Goal: Information Seeking & Learning: Compare options

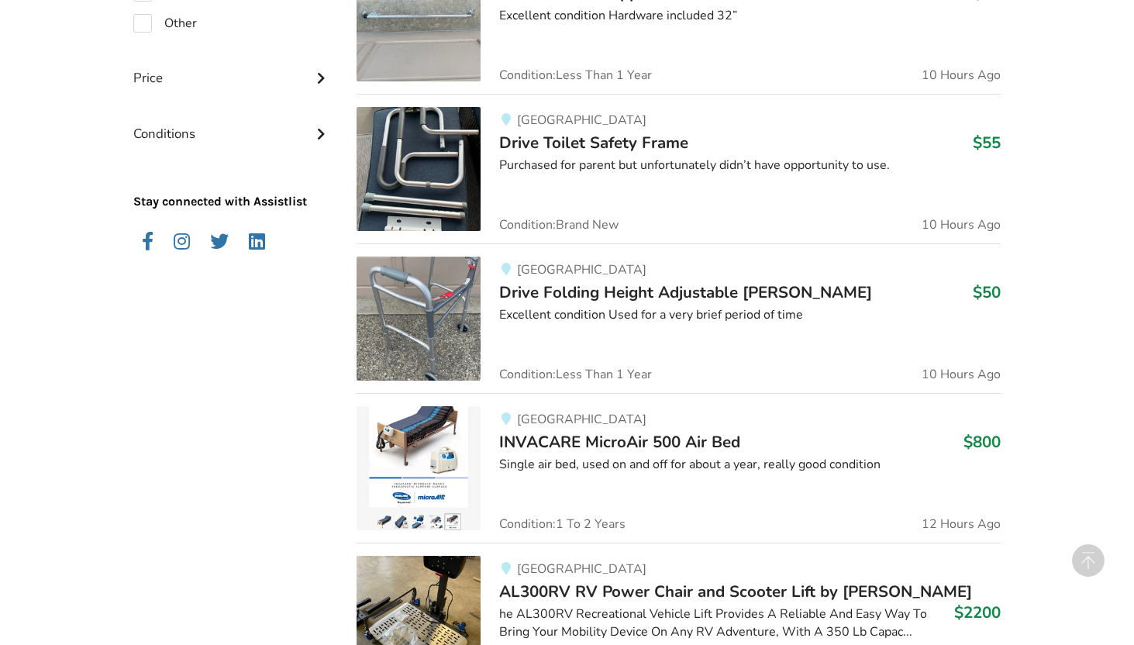
scroll to position [1559, 0]
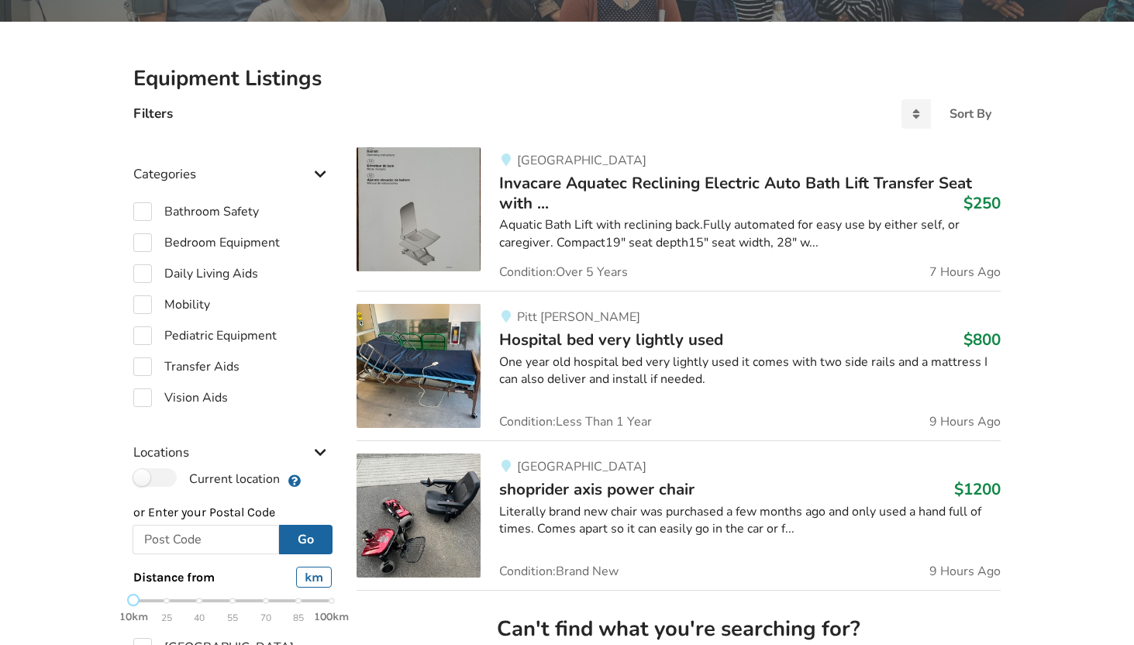
scroll to position [287, 0]
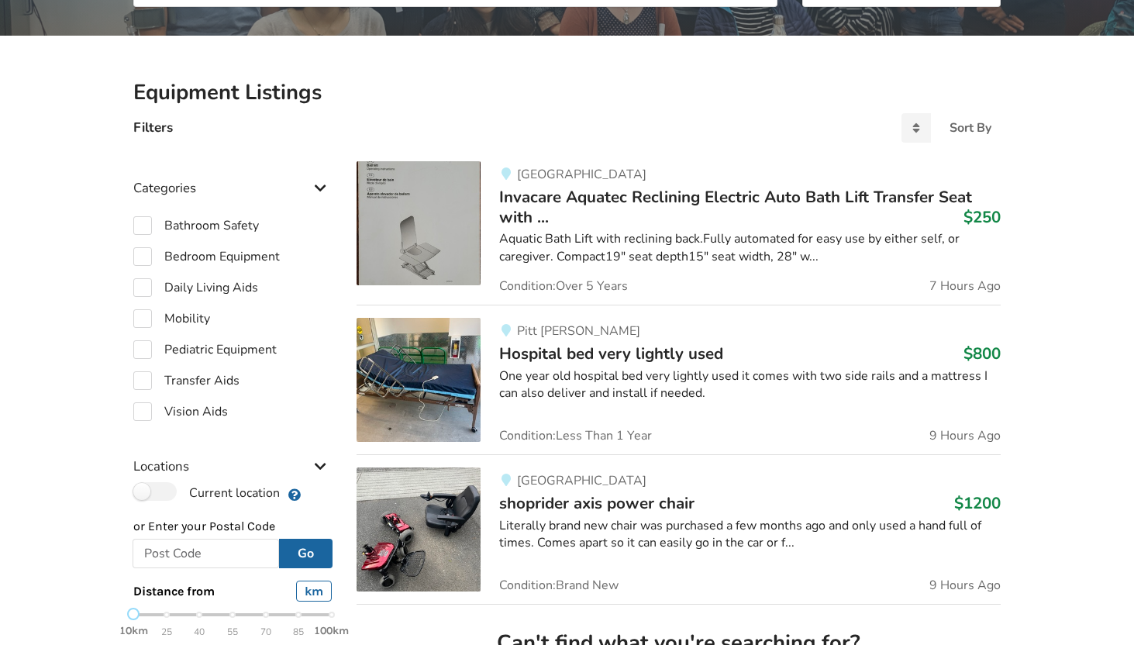
click at [609, 198] on span "Invacare Aquatec Reclining Electric Auto Bath Lift Transfer Seat with ..." at bounding box center [735, 207] width 473 height 42
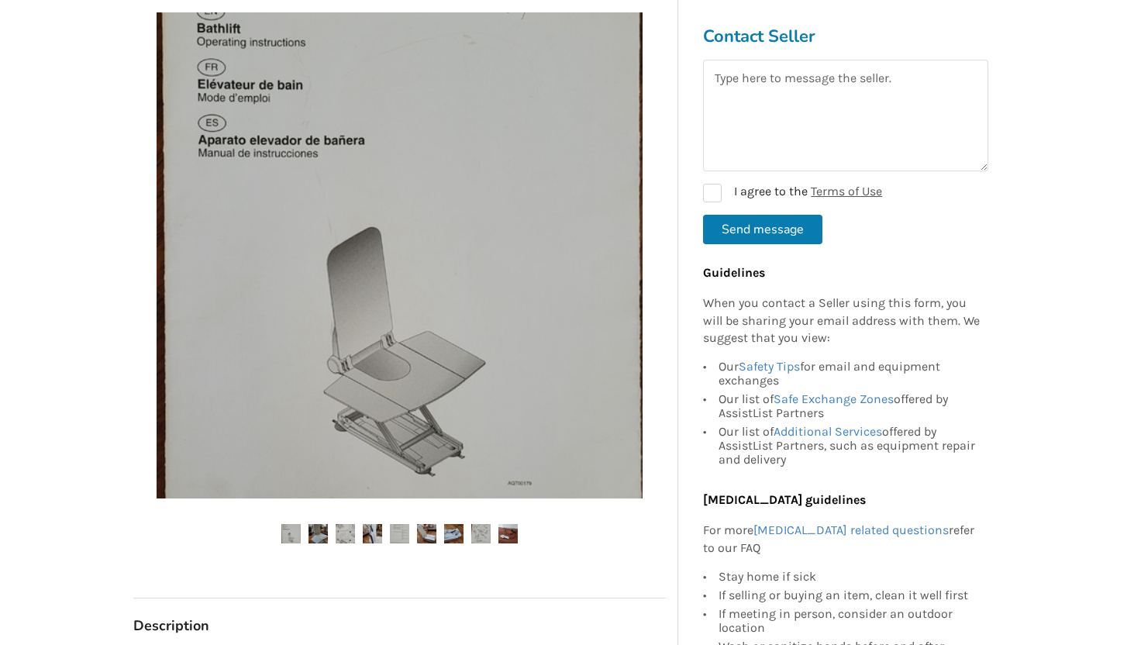
scroll to position [337, 0]
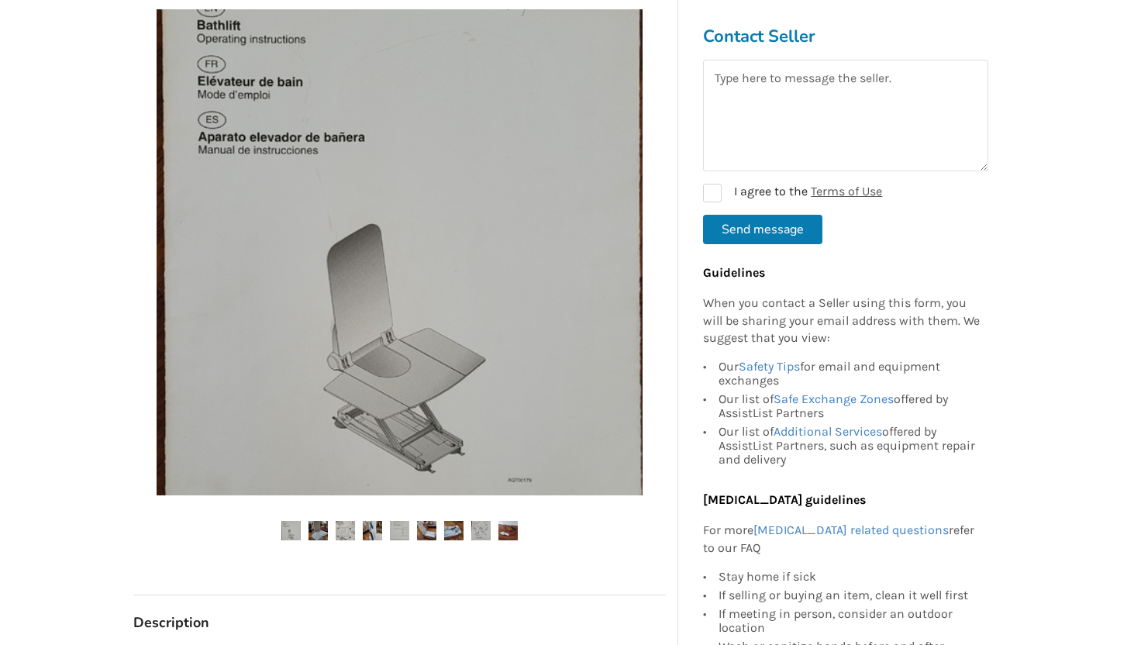
click at [318, 532] on img at bounding box center [317, 530] width 19 height 19
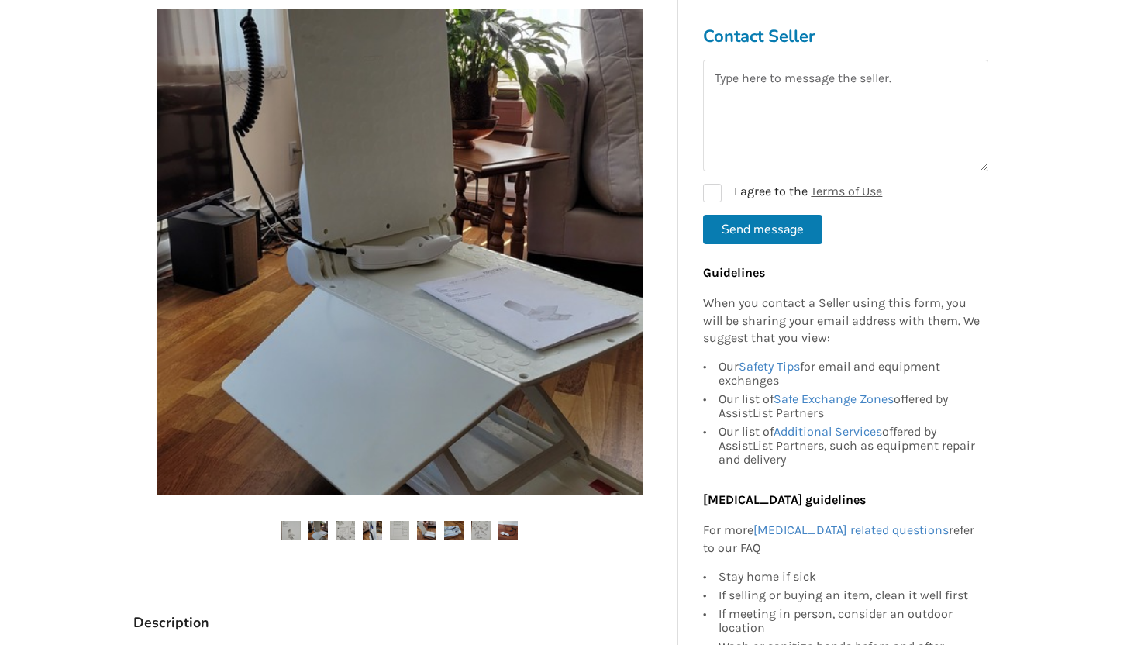
click at [337, 529] on img at bounding box center [344, 530] width 19 height 19
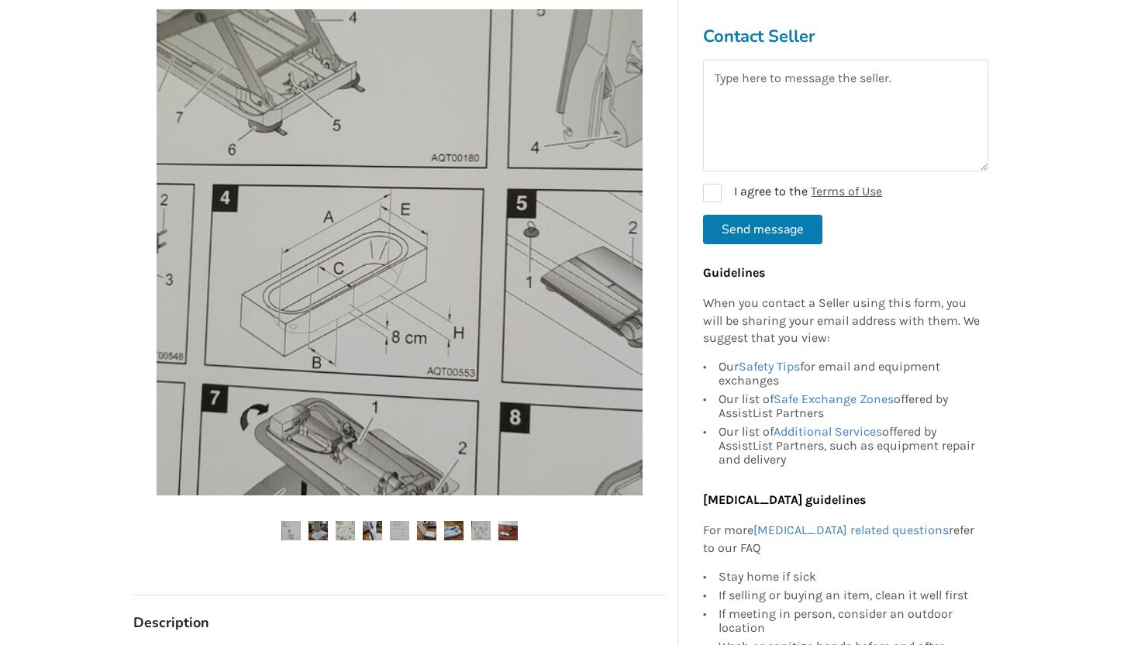
click at [373, 528] on img at bounding box center [372, 530] width 19 height 19
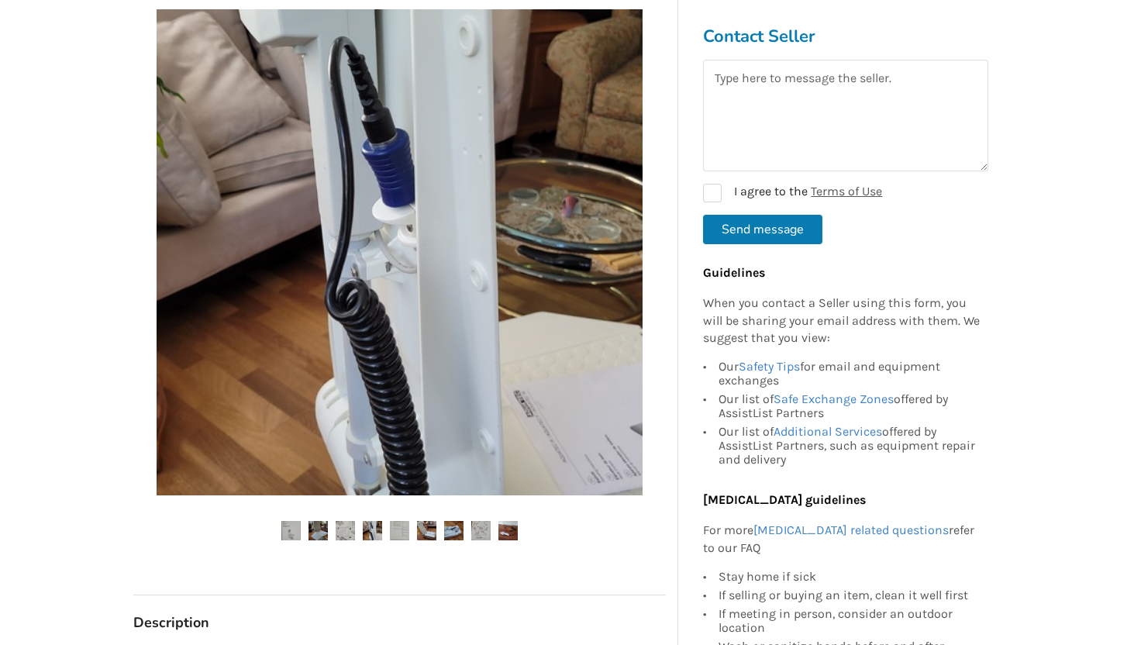
click at [430, 526] on img at bounding box center [426, 530] width 19 height 19
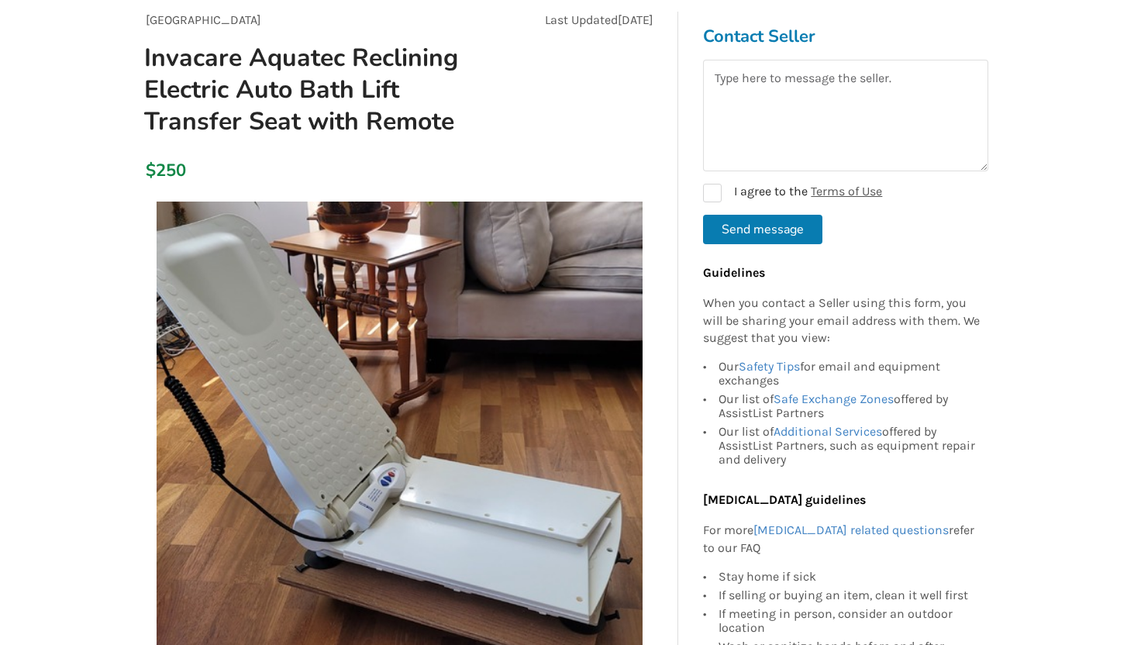
scroll to position [53, 0]
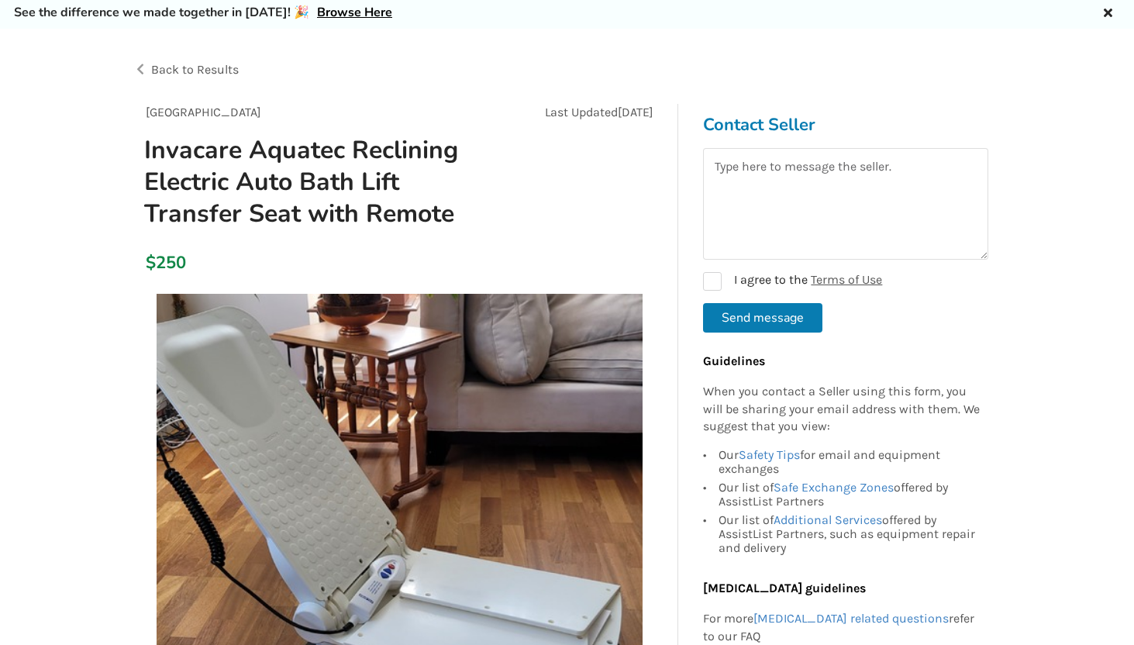
click at [201, 74] on span "Back to Results" at bounding box center [195, 69] width 88 height 15
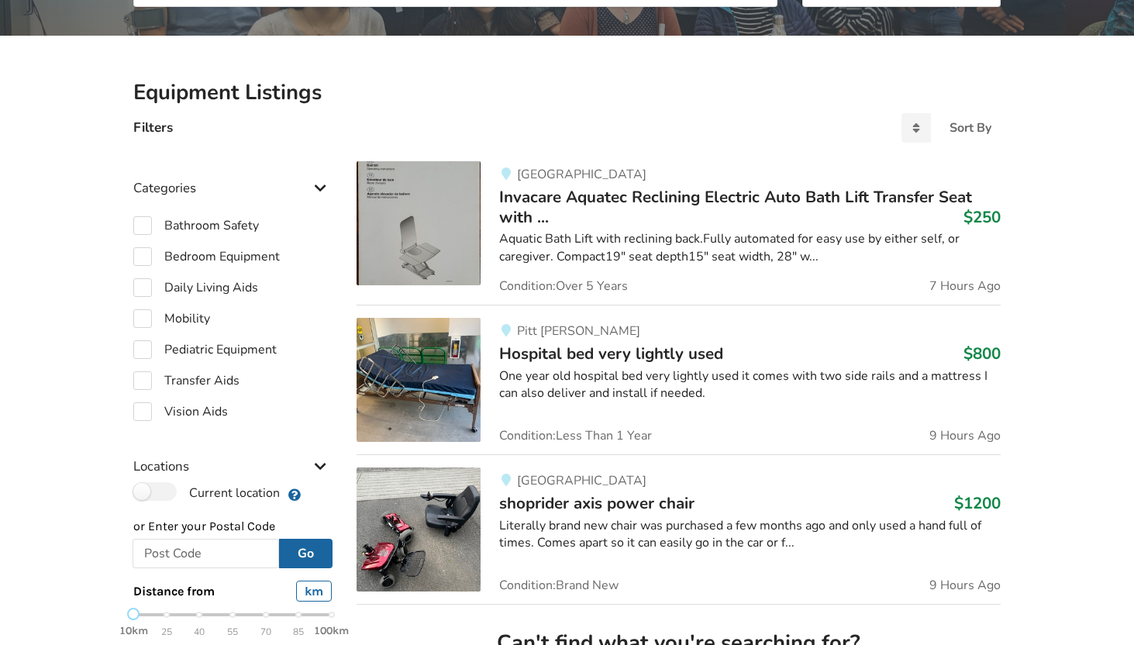
click at [513, 339] on div "Pitt Meadows Hospital bed very lightly used $800 One year old hospital bed very…" at bounding box center [740, 380] width 520 height 124
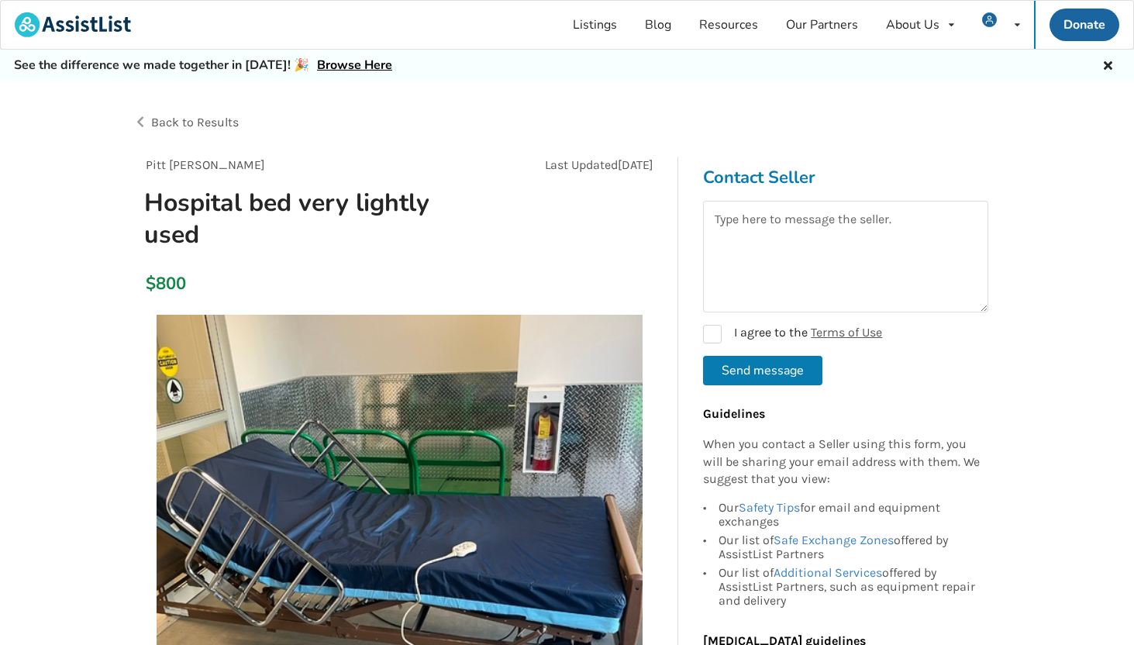
click at [192, 128] on span "Back to Results" at bounding box center [195, 122] width 88 height 15
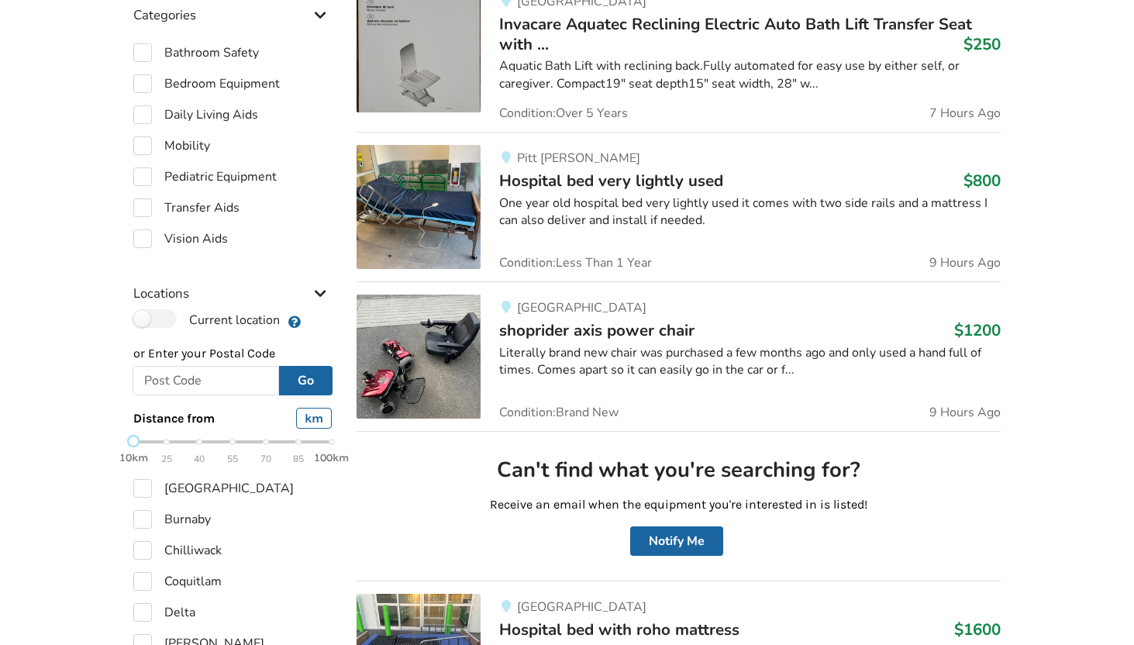
scroll to position [463, 0]
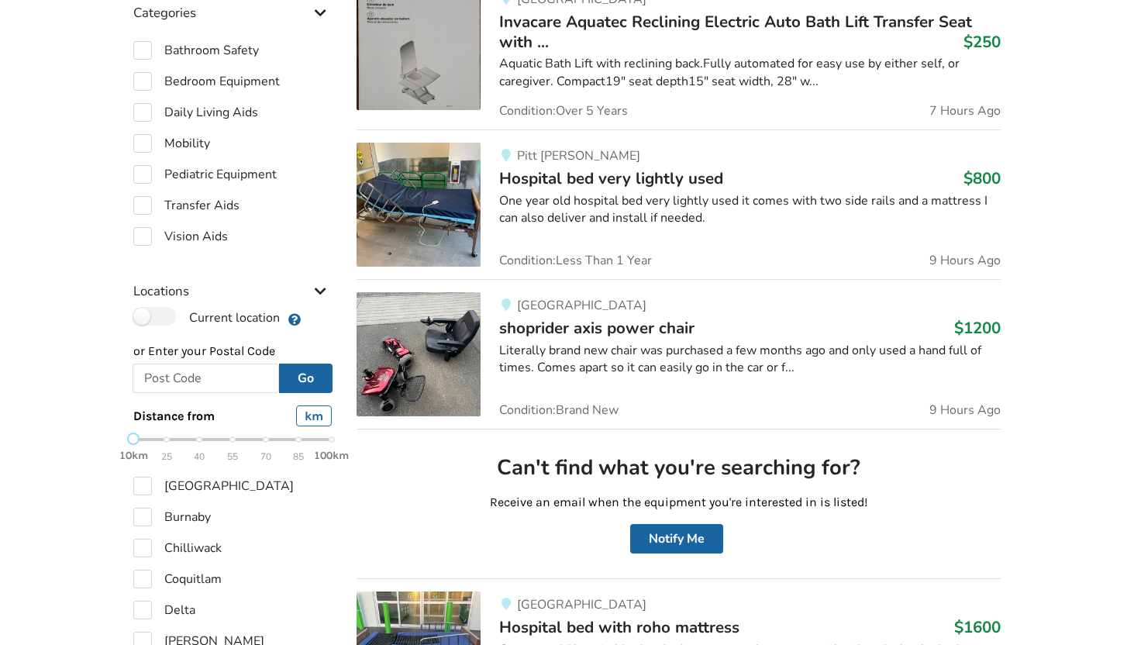
click at [595, 339] on div "Maple Ridge shoprider axis power chair $1200 Literally brand new chair was purc…" at bounding box center [740, 354] width 520 height 124
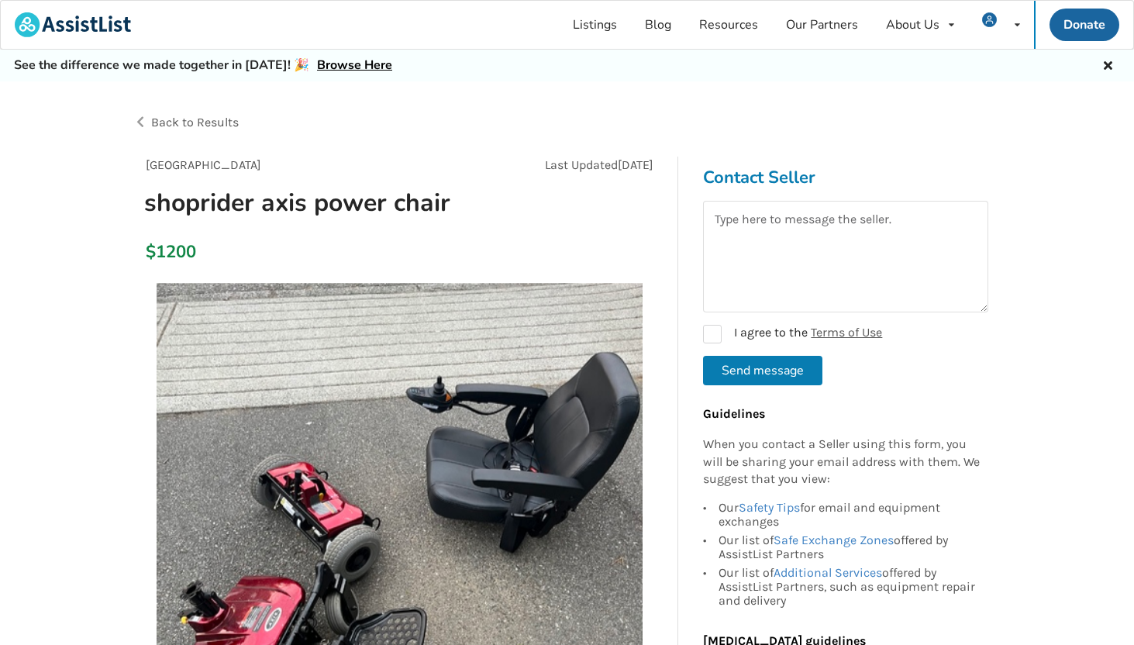
click at [218, 124] on span "Back to Results" at bounding box center [195, 122] width 88 height 15
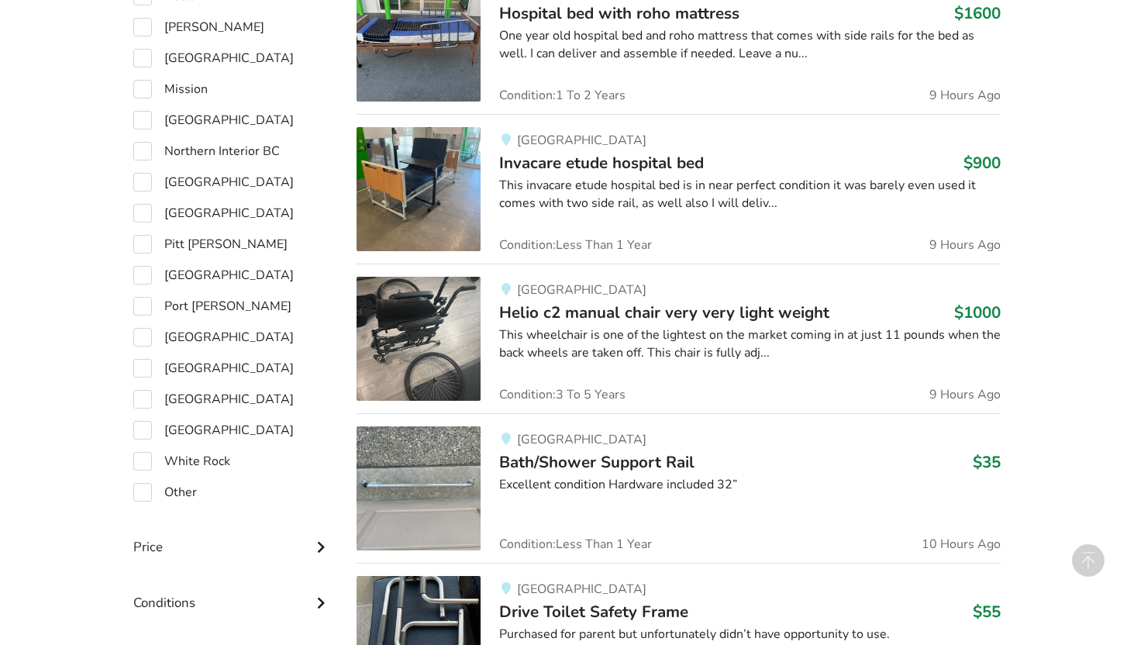
scroll to position [1089, 0]
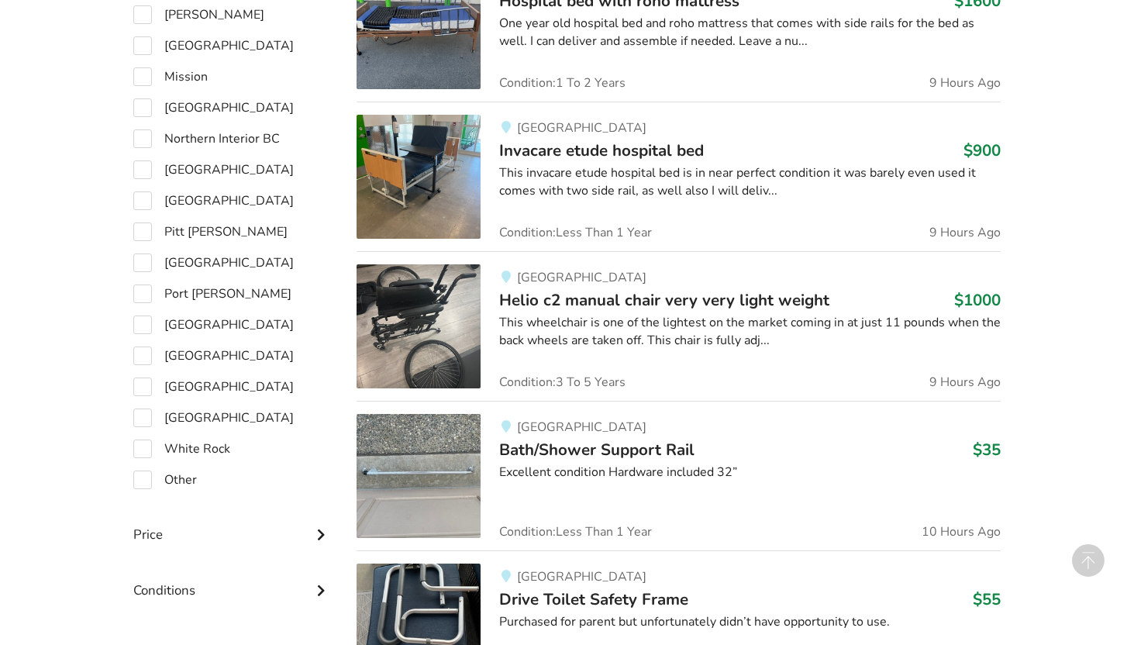
click at [632, 308] on span "Helio c2 manual chair very very light weight" at bounding box center [664, 300] width 330 height 22
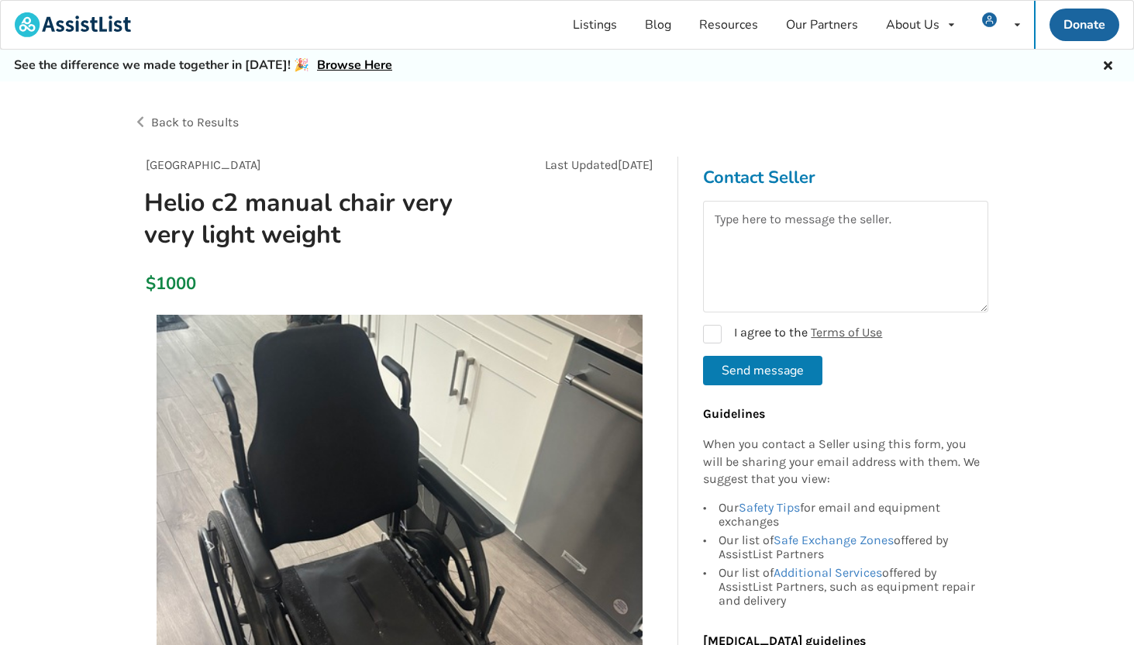
click at [211, 115] on span "Back to Results" at bounding box center [195, 122] width 88 height 15
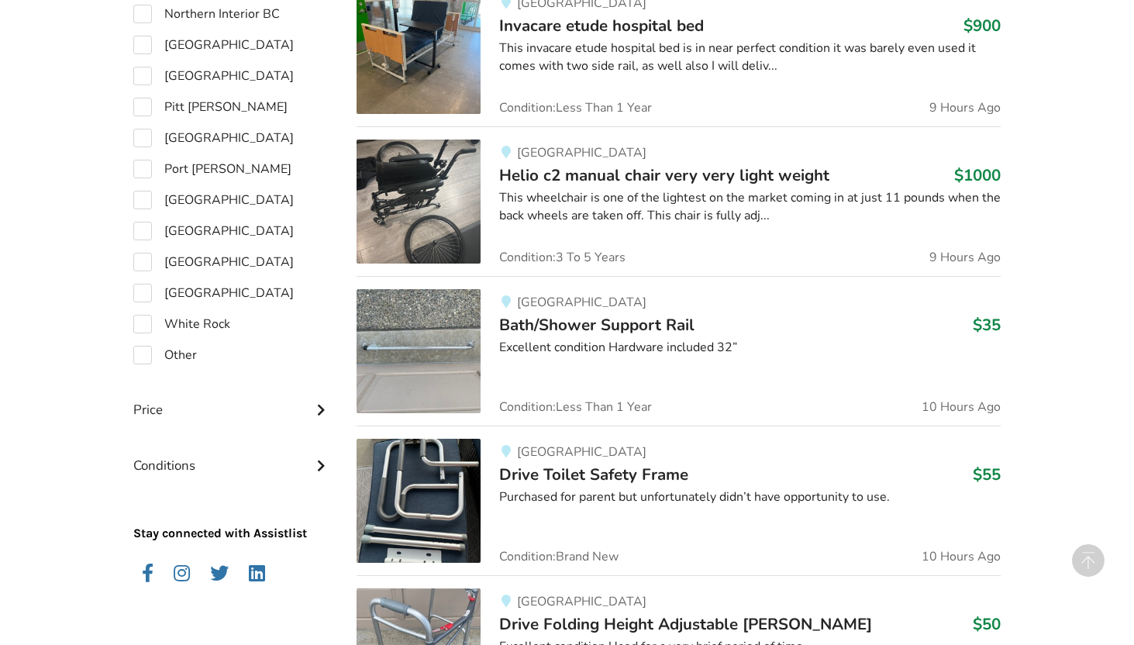
scroll to position [1220, 0]
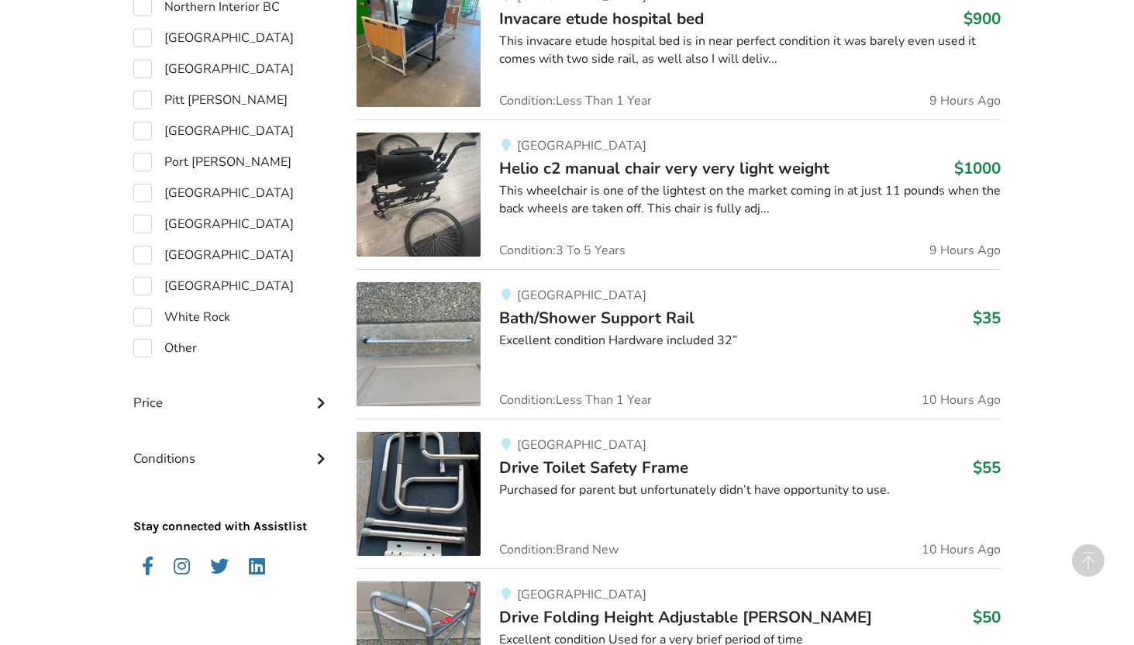
click at [638, 308] on span "Bath/Shower Support Rail" at bounding box center [596, 318] width 195 height 22
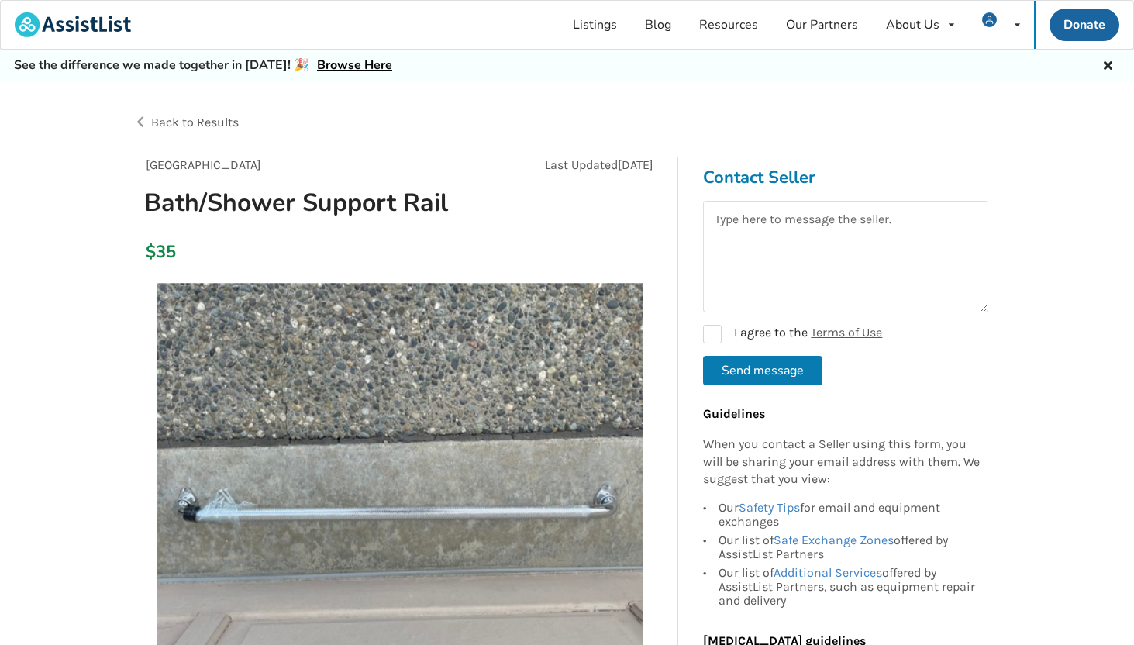
click at [194, 127] on span "Back to Results" at bounding box center [195, 122] width 88 height 15
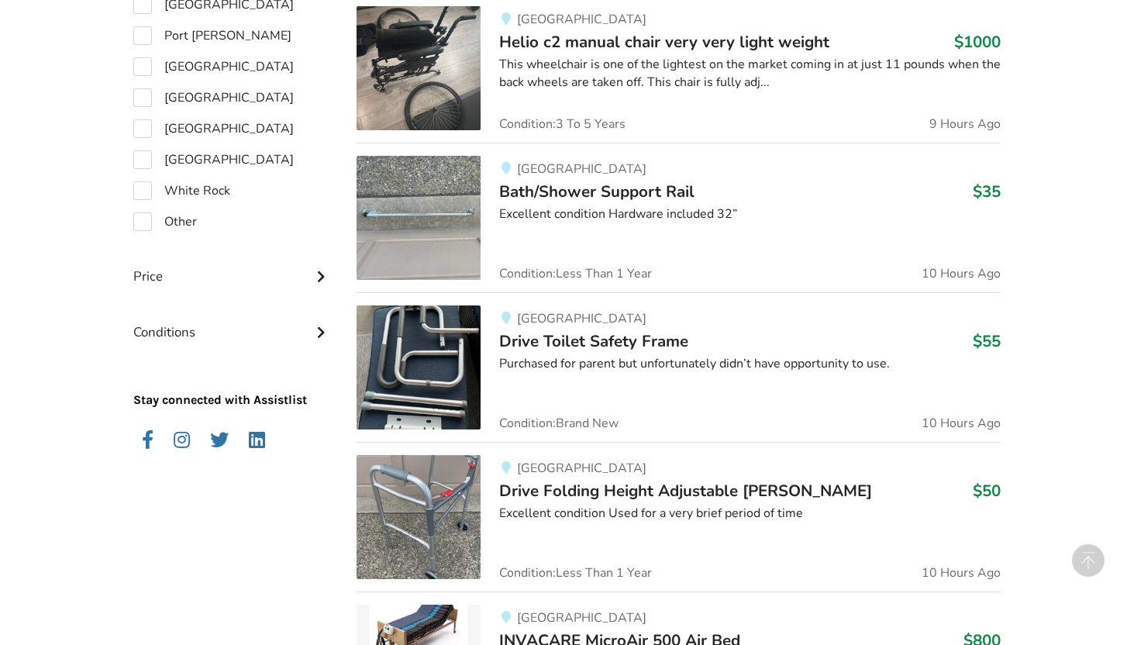
scroll to position [1357, 0]
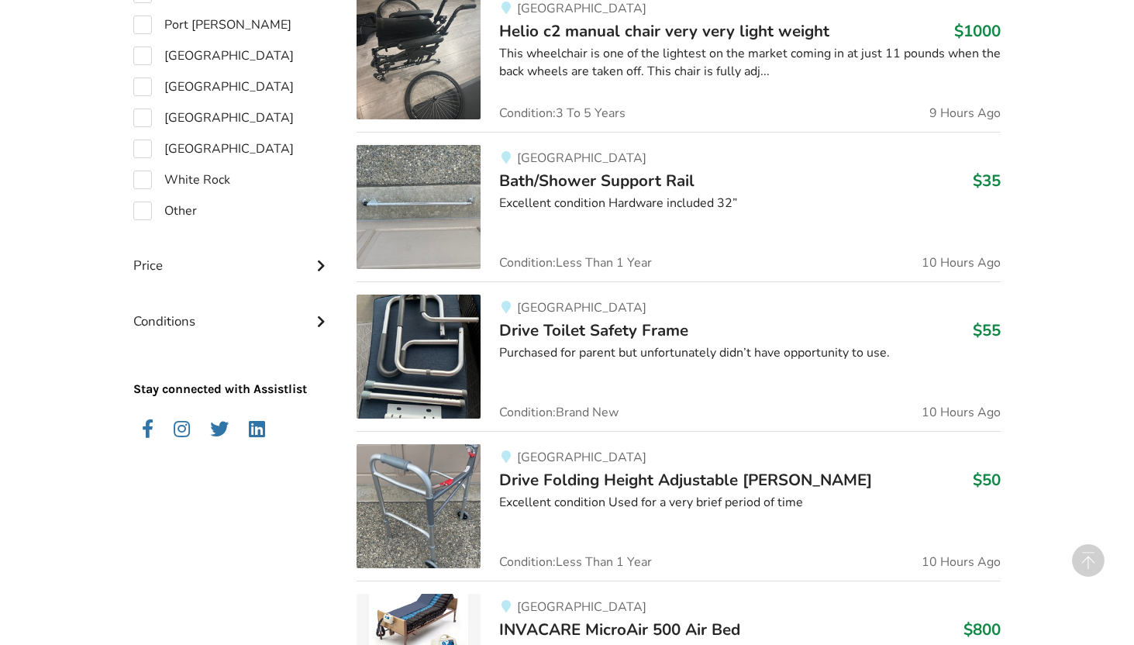
click at [588, 344] on div "Purchased for parent but unfortunately didn’t have opportunity to use." at bounding box center [749, 353] width 501 height 18
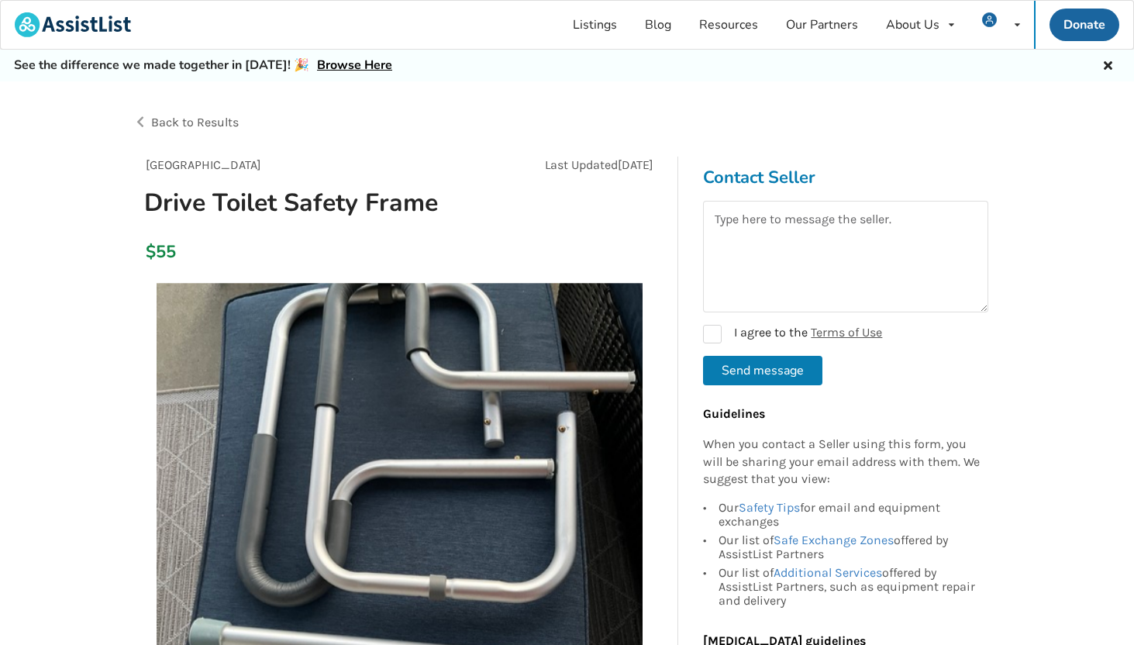
click at [205, 127] on span "Back to Results" at bounding box center [195, 122] width 88 height 15
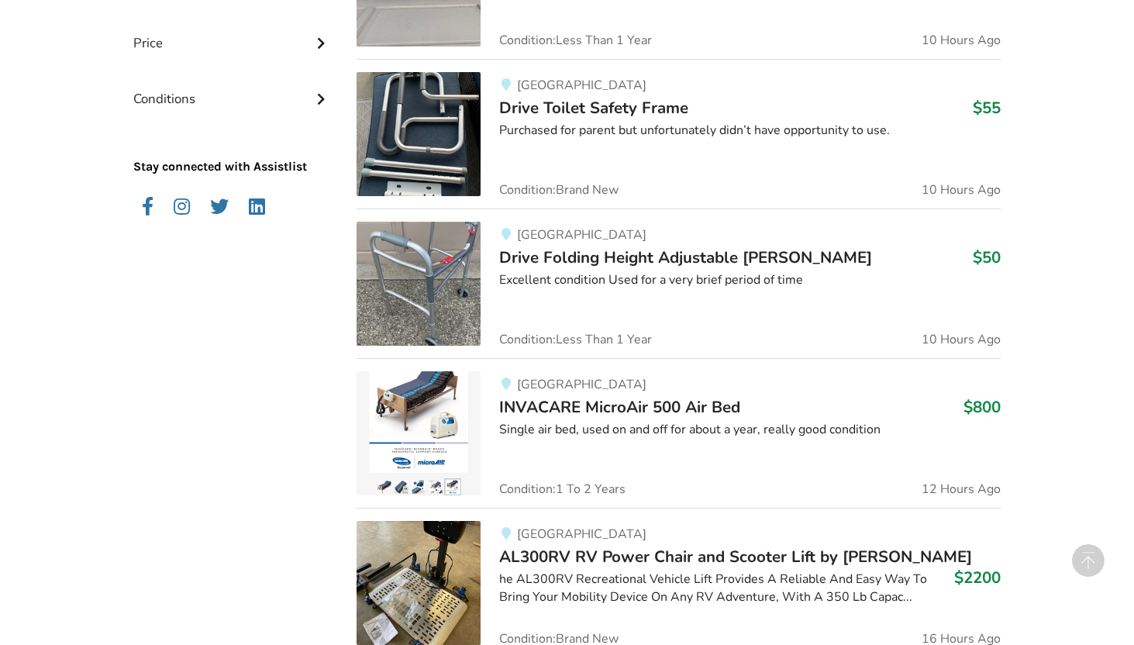
click at [671, 276] on div "Excellent condition Used for a very brief period of time" at bounding box center [749, 280] width 501 height 18
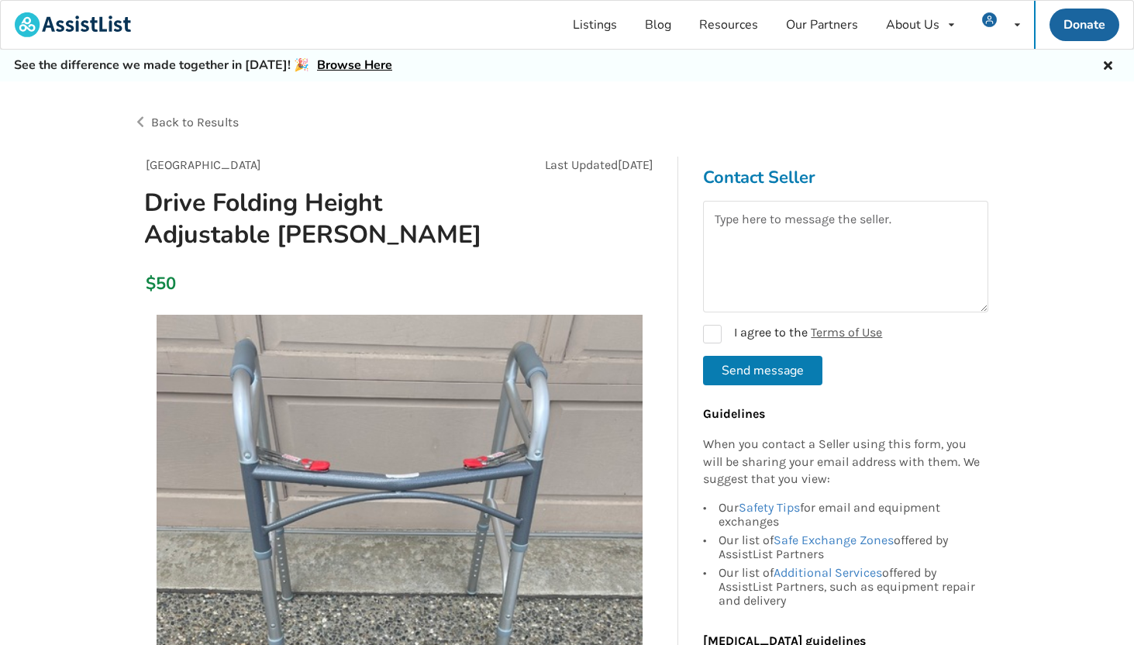
click at [217, 120] on span "Back to Results" at bounding box center [195, 122] width 88 height 15
